Goal: Task Accomplishment & Management: Manage account settings

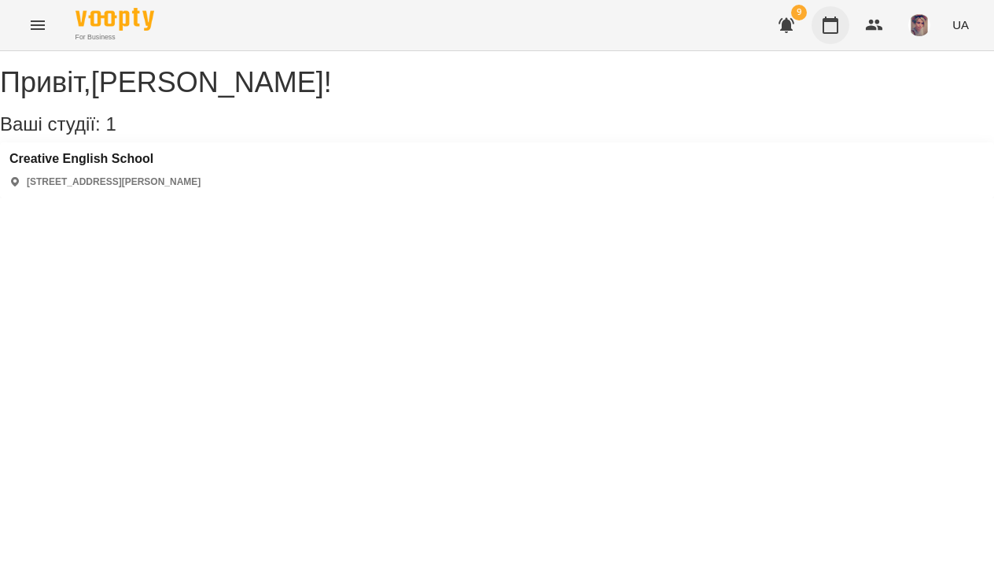
click at [842, 24] on button "button" at bounding box center [831, 25] width 38 height 38
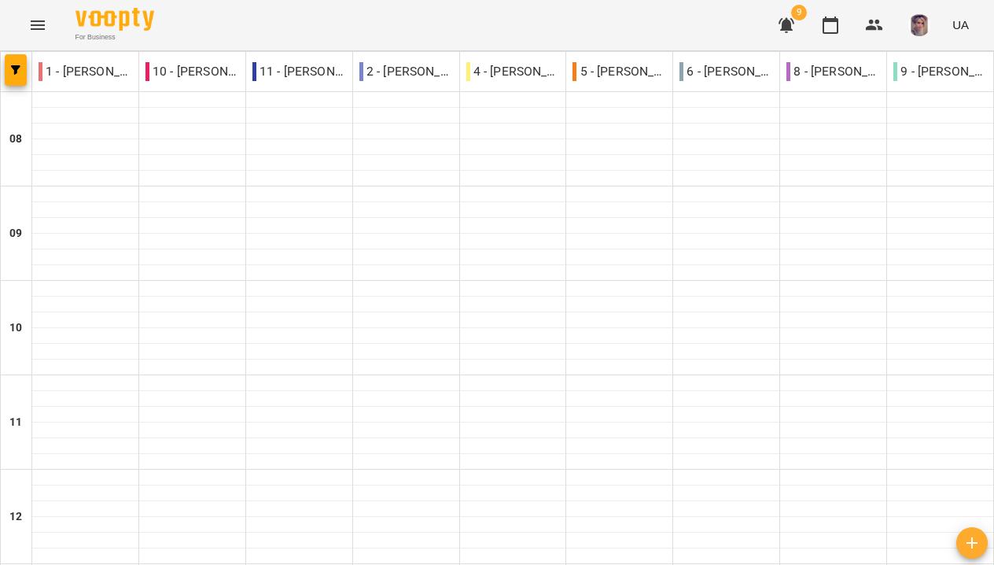
scroll to position [765, 0]
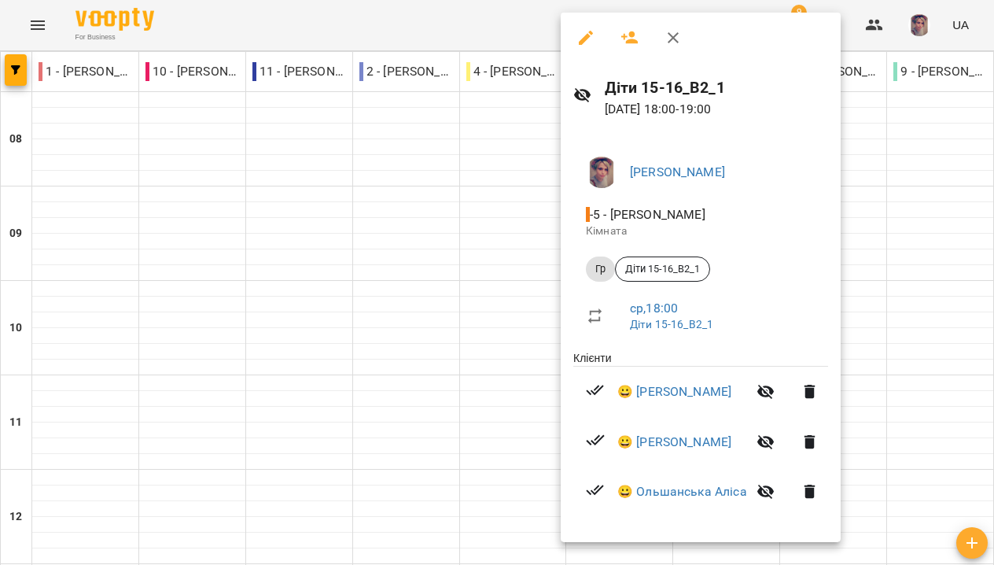
click at [636, 45] on icon "button" at bounding box center [630, 37] width 19 height 19
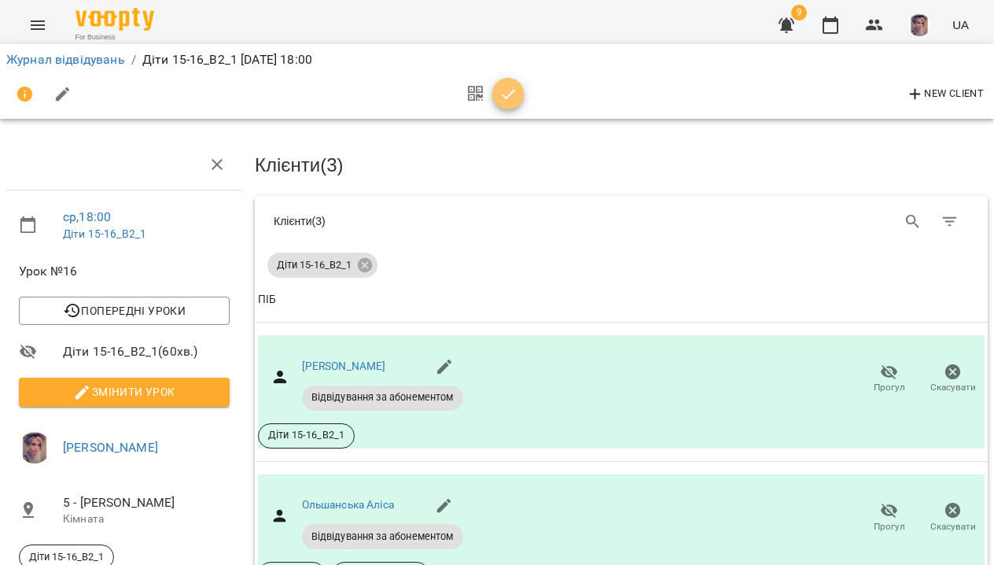
click at [508, 94] on icon "button" at bounding box center [508, 94] width 19 height 19
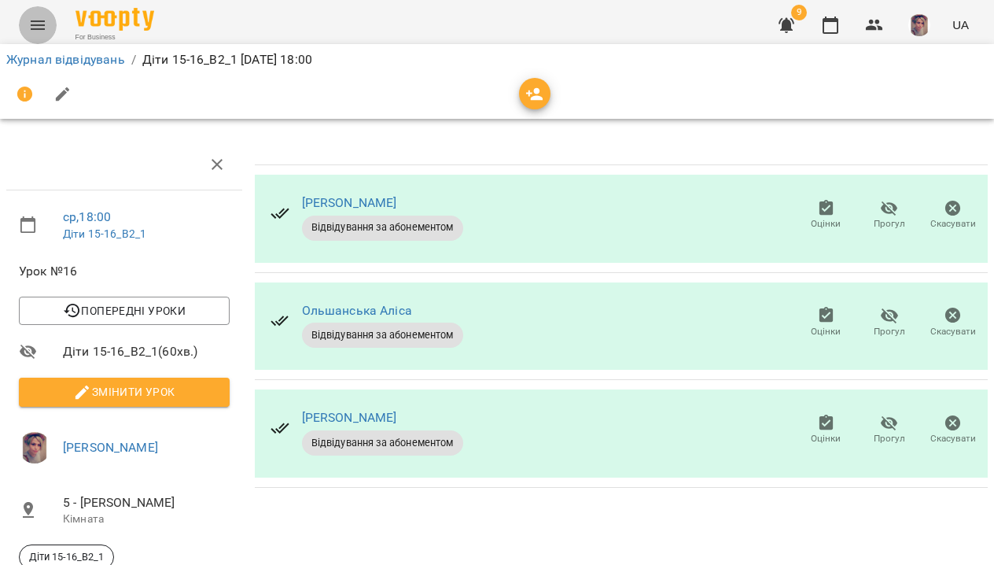
click at [39, 24] on icon "Menu" at bounding box center [37, 25] width 19 height 19
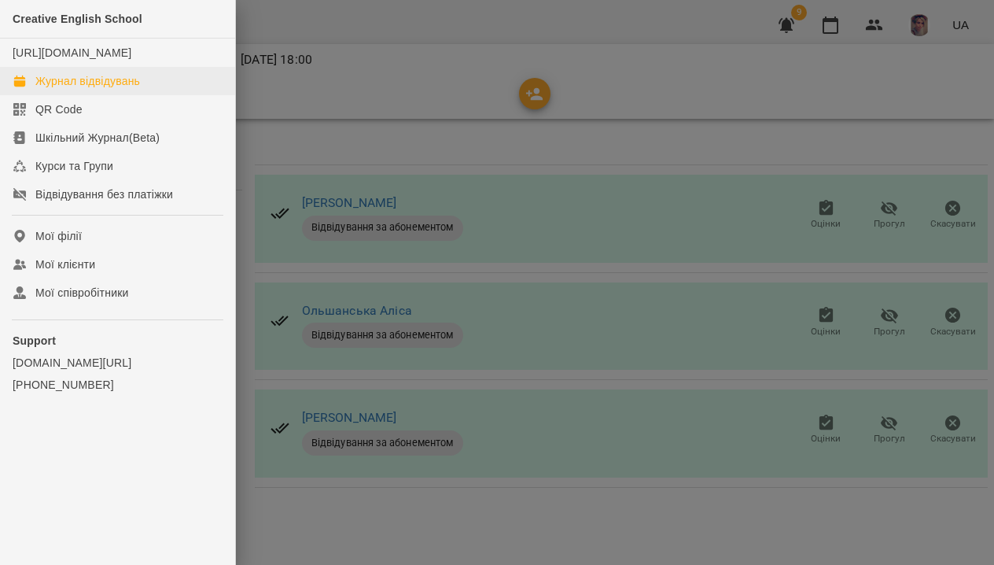
click at [133, 89] on div "Журнал відвідувань" at bounding box center [87, 81] width 105 height 16
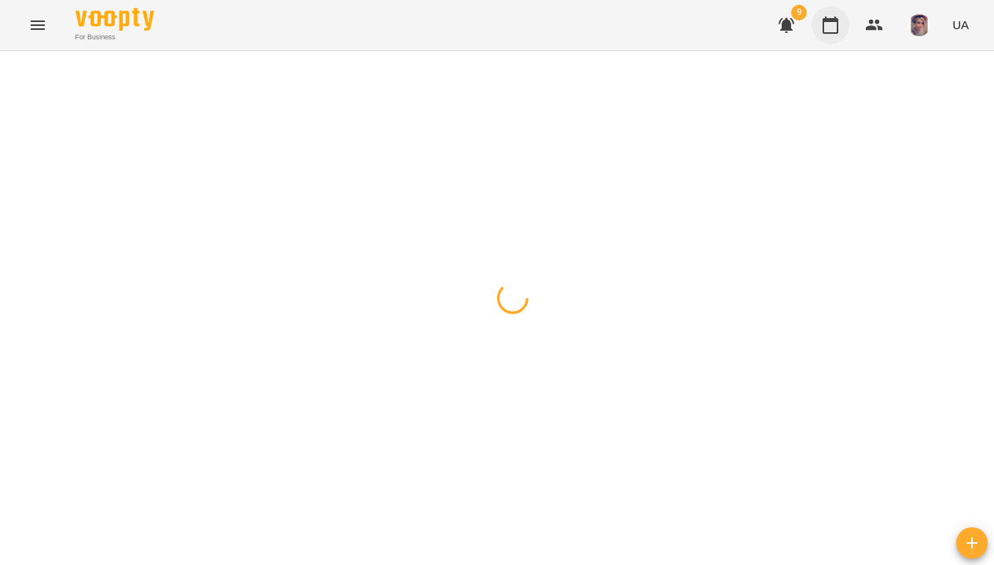
click at [837, 33] on icon "button" at bounding box center [831, 25] width 16 height 17
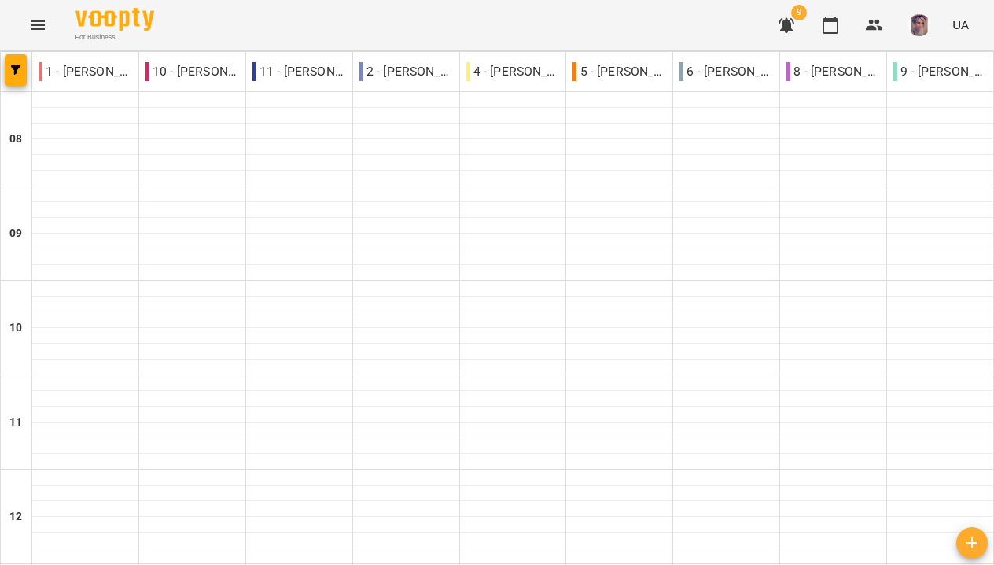
scroll to position [765, 0]
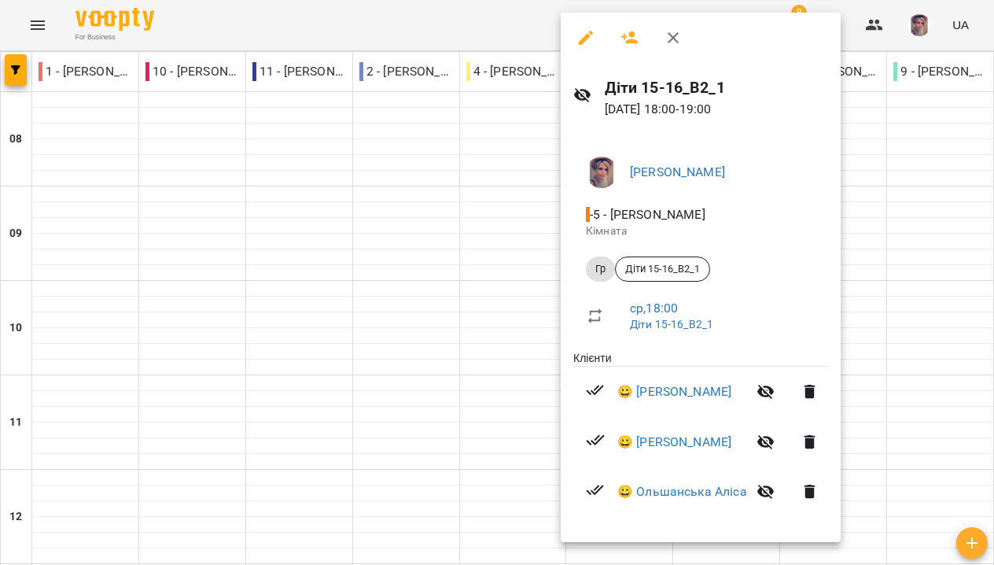
click at [625, 36] on icon "button" at bounding box center [629, 37] width 17 height 13
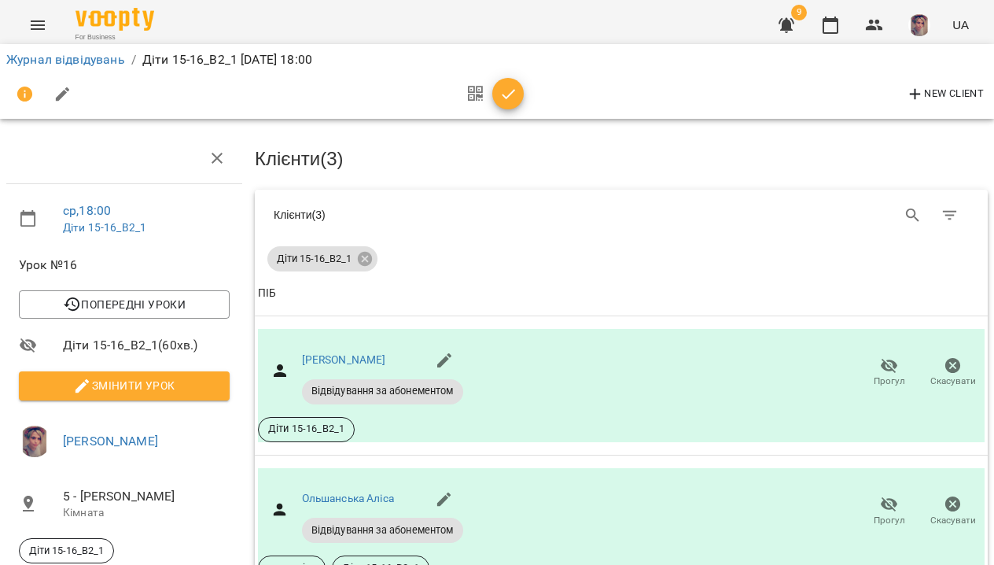
scroll to position [207, 0]
click at [136, 376] on span "Змінити урок" at bounding box center [124, 385] width 186 height 19
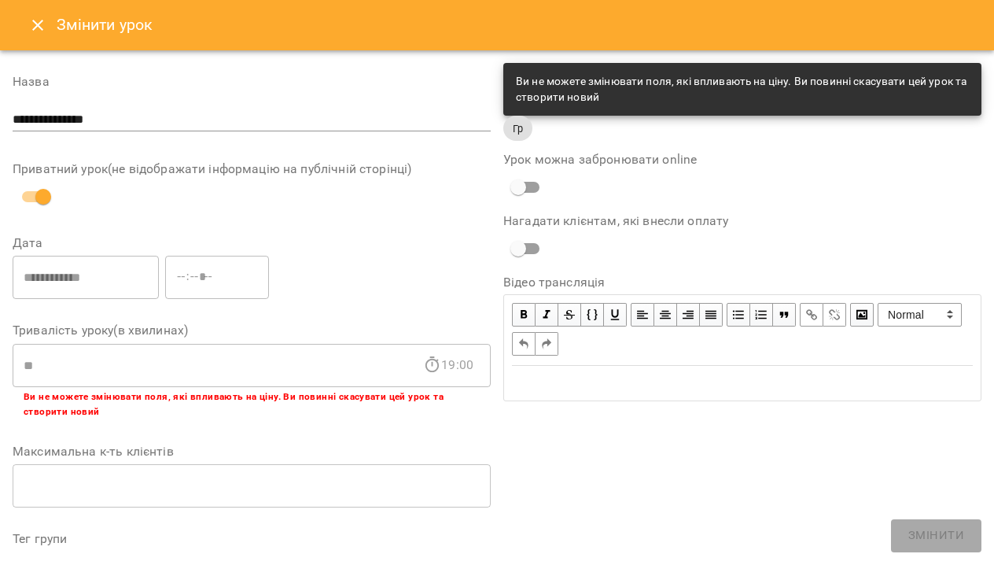
click at [38, 26] on icon "Close" at bounding box center [37, 25] width 11 height 11
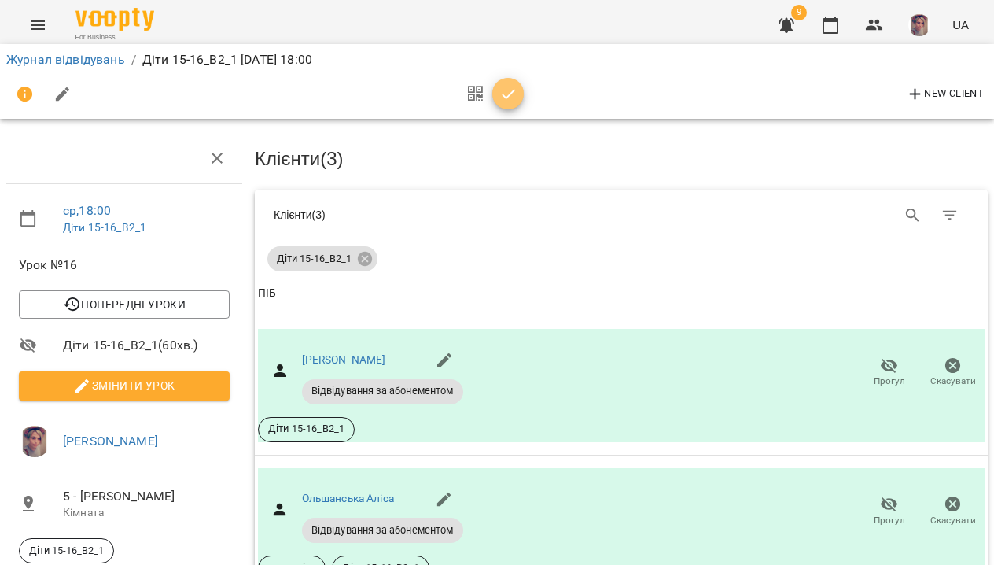
click at [504, 99] on icon "button" at bounding box center [508, 94] width 19 height 19
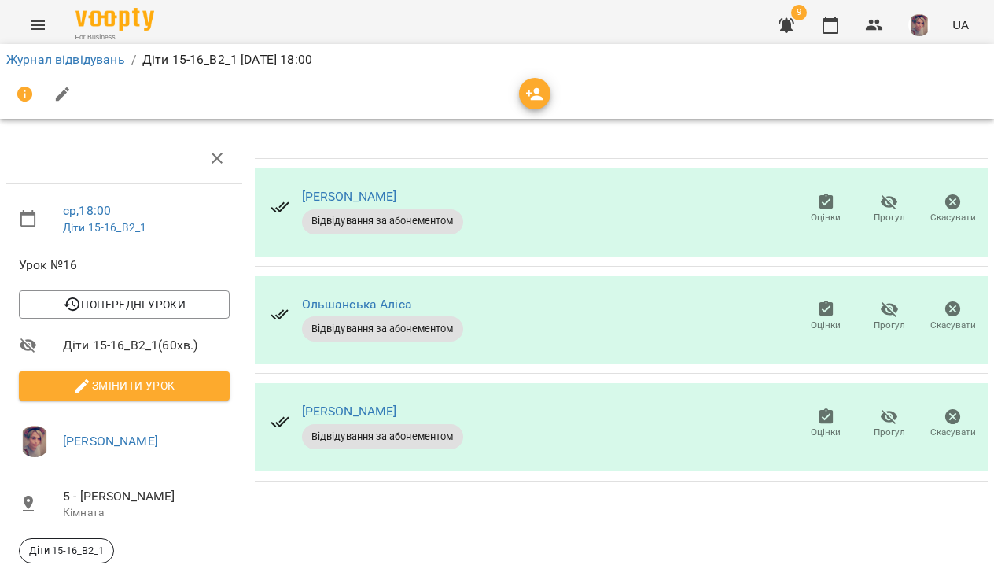
scroll to position [0, 0]
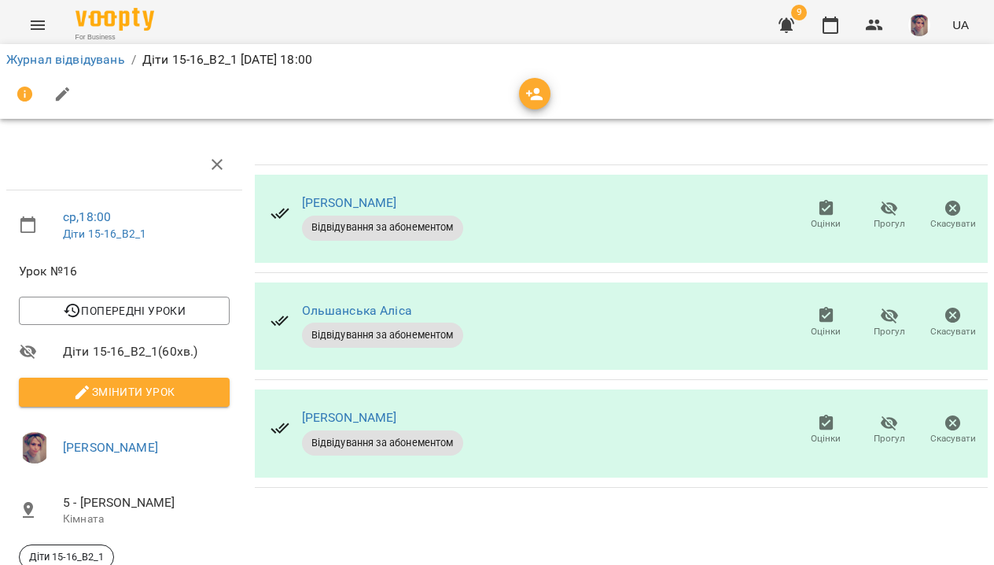
click at [35, 33] on icon "Menu" at bounding box center [37, 25] width 19 height 19
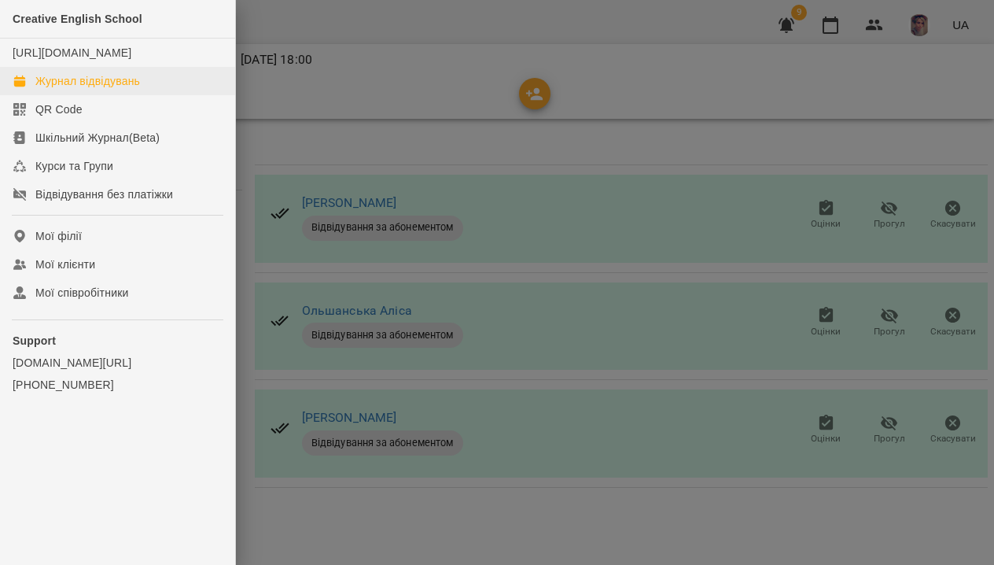
click at [82, 95] on link "Журнал відвідувань" at bounding box center [117, 81] width 235 height 28
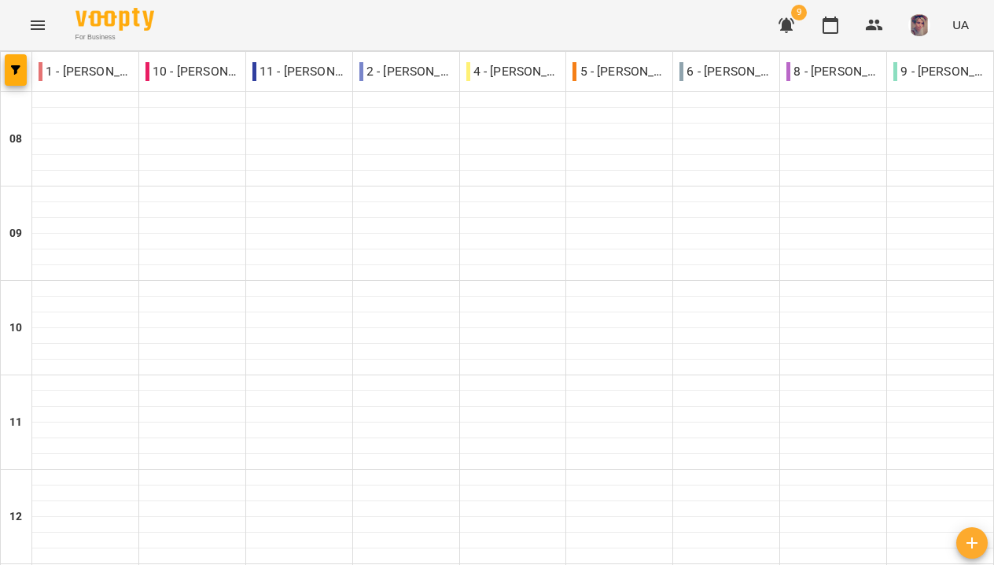
scroll to position [765, 0]
type input "**********"
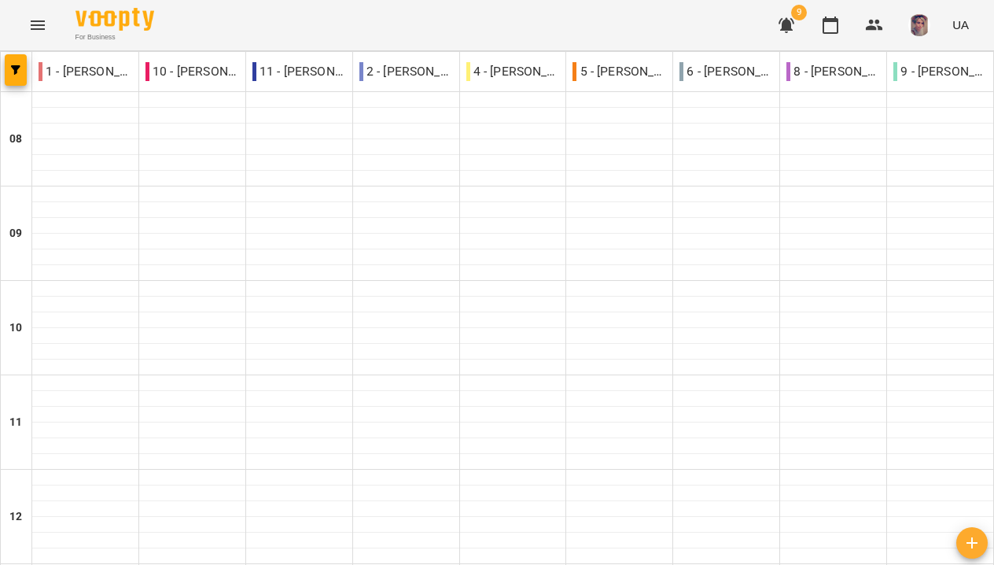
scroll to position [621, 0]
type input "**********"
click at [838, 29] on icon "button" at bounding box center [831, 25] width 16 height 17
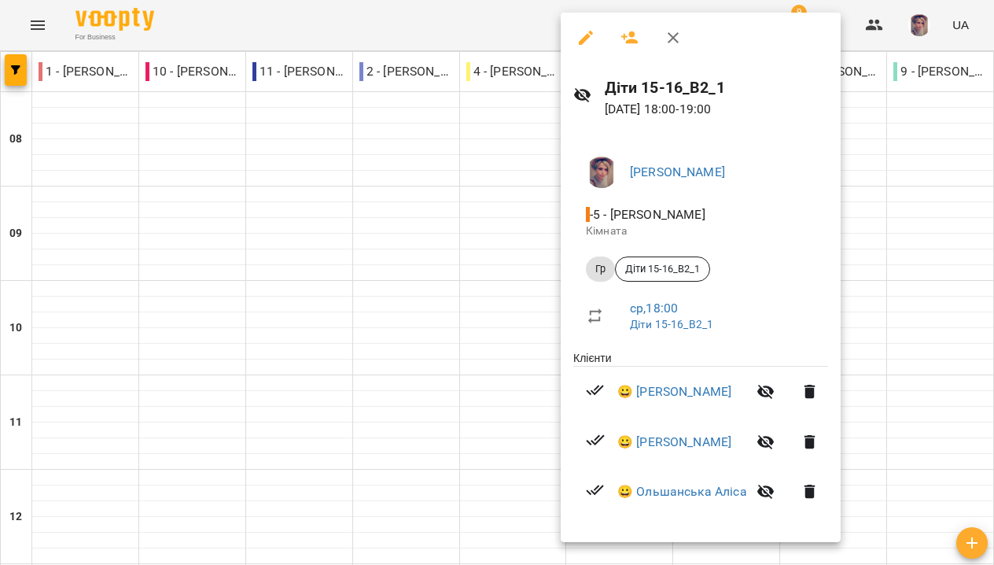
click at [631, 39] on icon "button" at bounding box center [629, 37] width 17 height 13
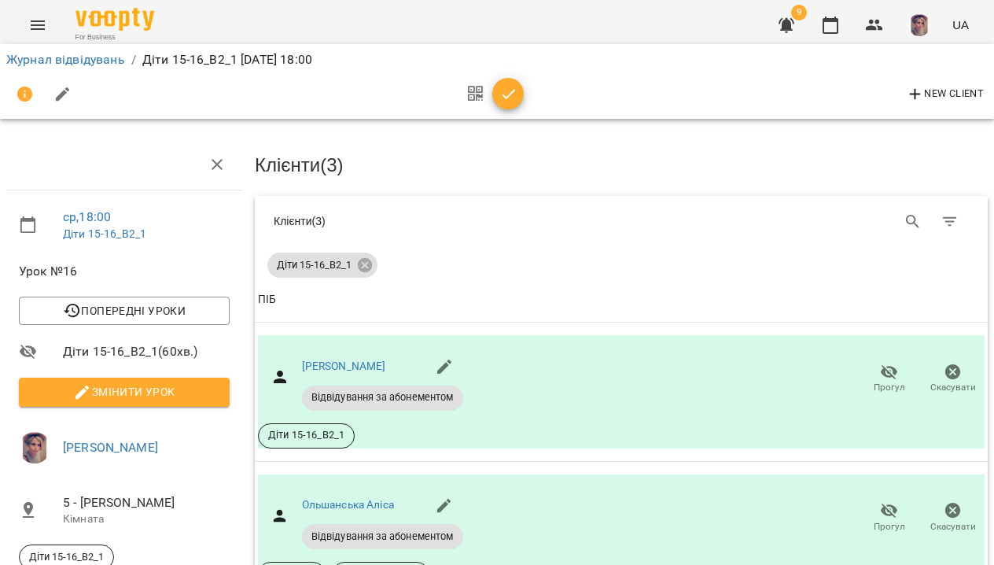
click at [503, 101] on icon "button" at bounding box center [508, 94] width 19 height 19
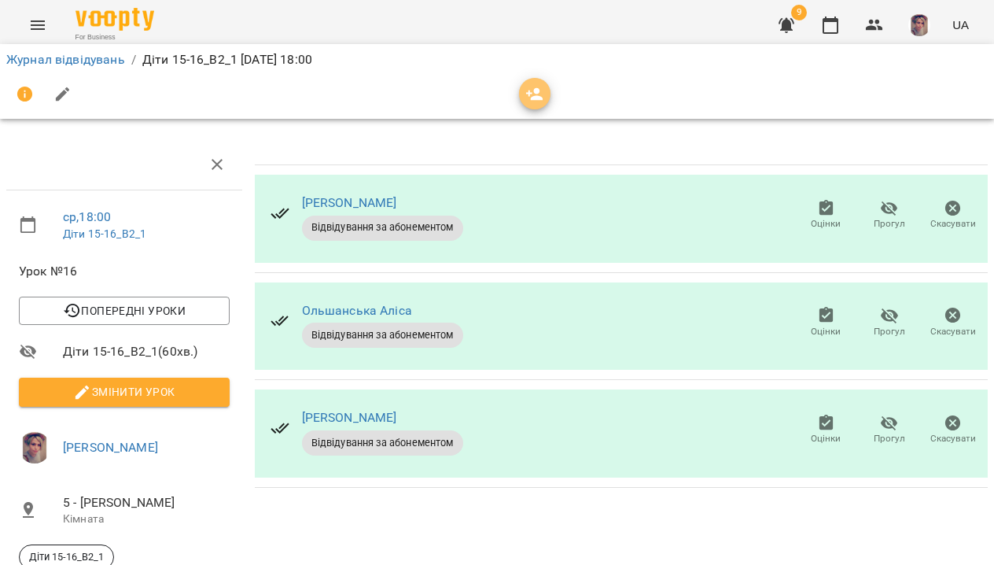
click at [544, 98] on span "button" at bounding box center [534, 94] width 31 height 19
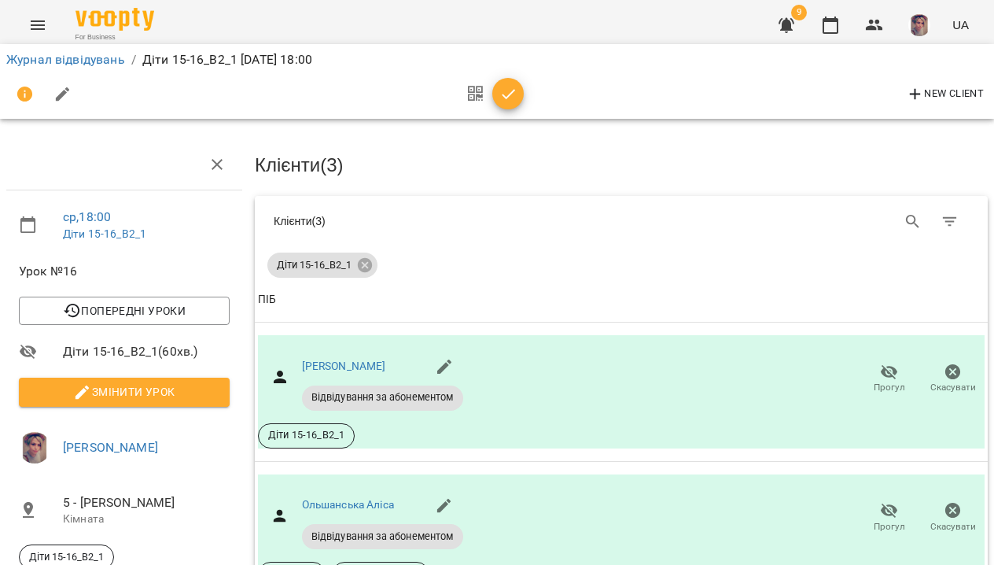
click at [475, 94] on icon "button" at bounding box center [475, 94] width 15 height 19
click at [504, 91] on icon "button" at bounding box center [508, 94] width 19 height 19
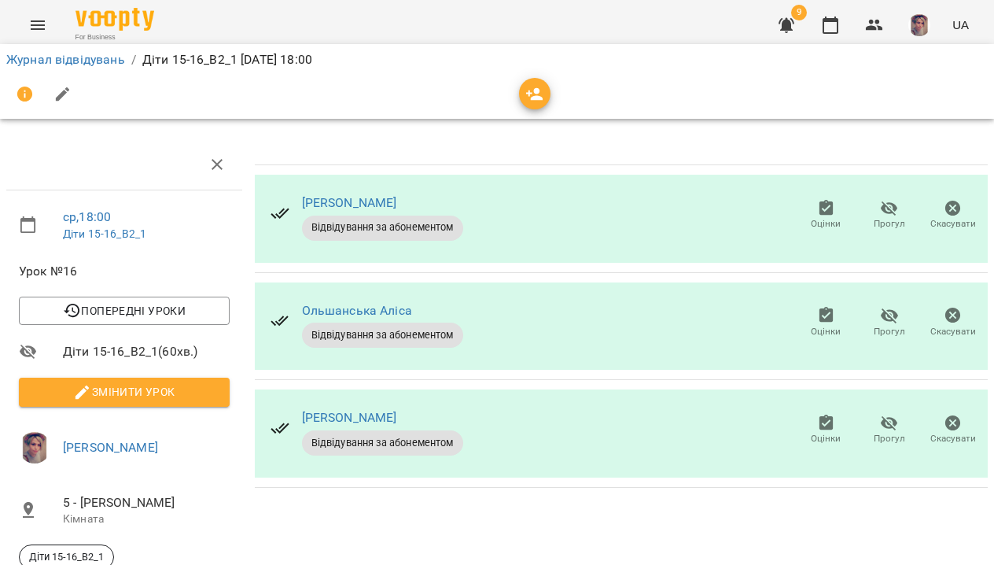
click at [58, 67] on li "Журнал відвідувань" at bounding box center [65, 59] width 119 height 19
click at [60, 62] on link "Журнал відвідувань" at bounding box center [65, 59] width 119 height 15
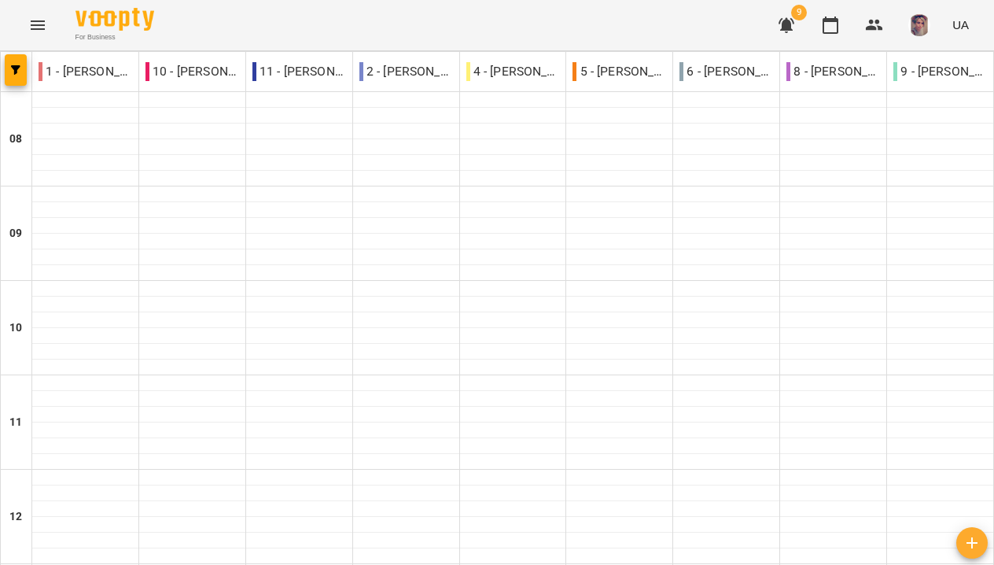
scroll to position [765, 0]
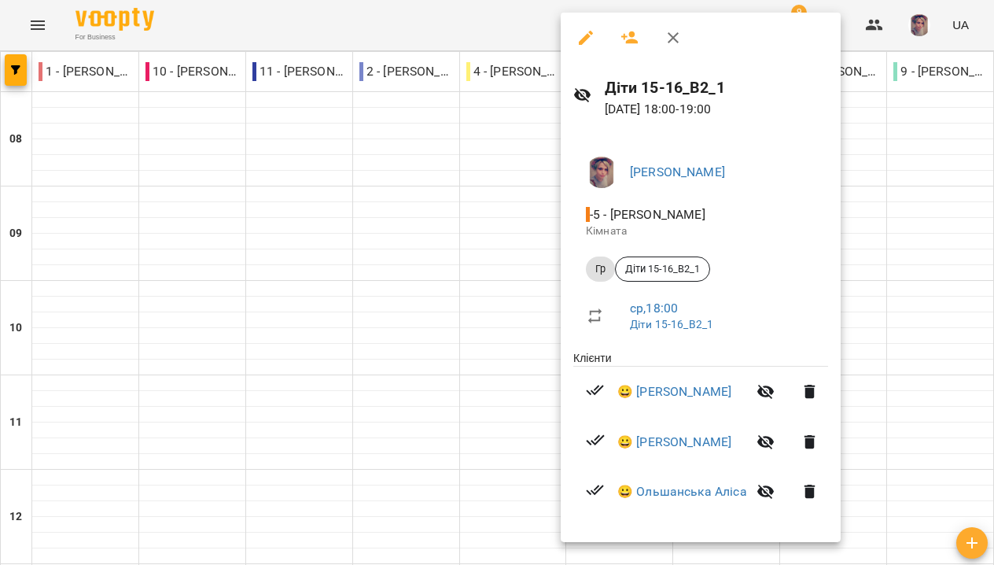
click at [633, 40] on icon "button" at bounding box center [629, 37] width 17 height 13
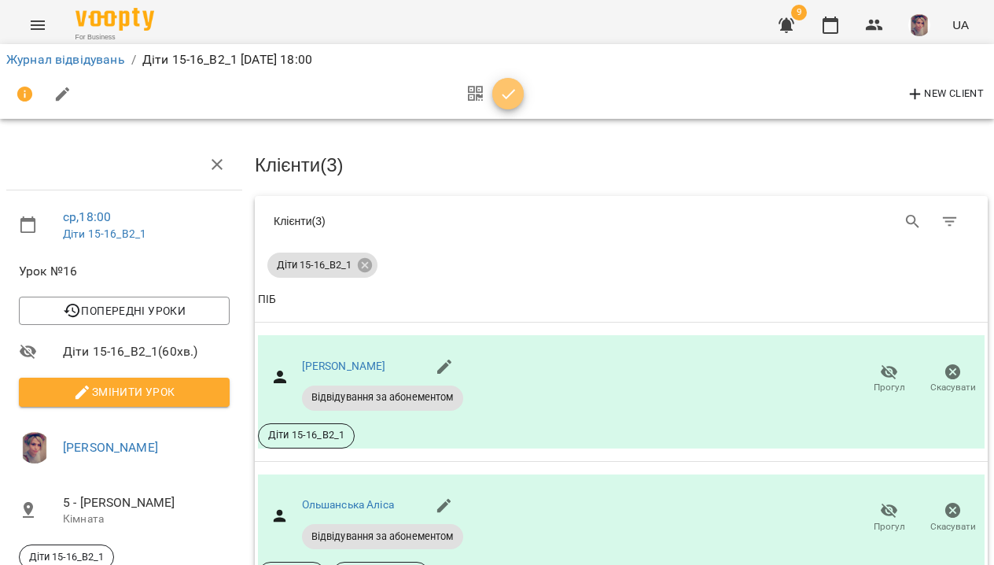
click at [507, 98] on icon "button" at bounding box center [508, 94] width 19 height 19
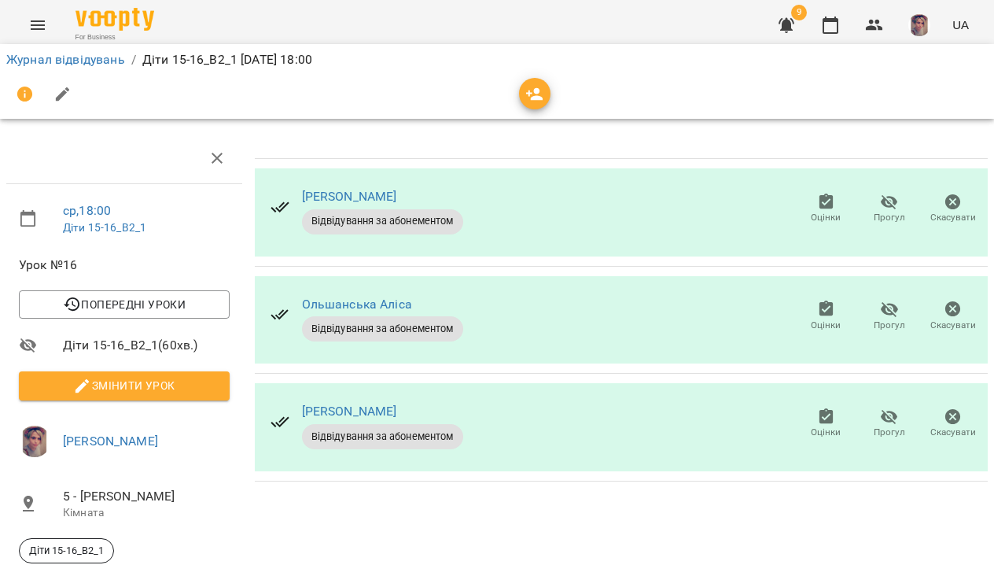
scroll to position [175, 0]
